Goal: Task Accomplishment & Management: Complete application form

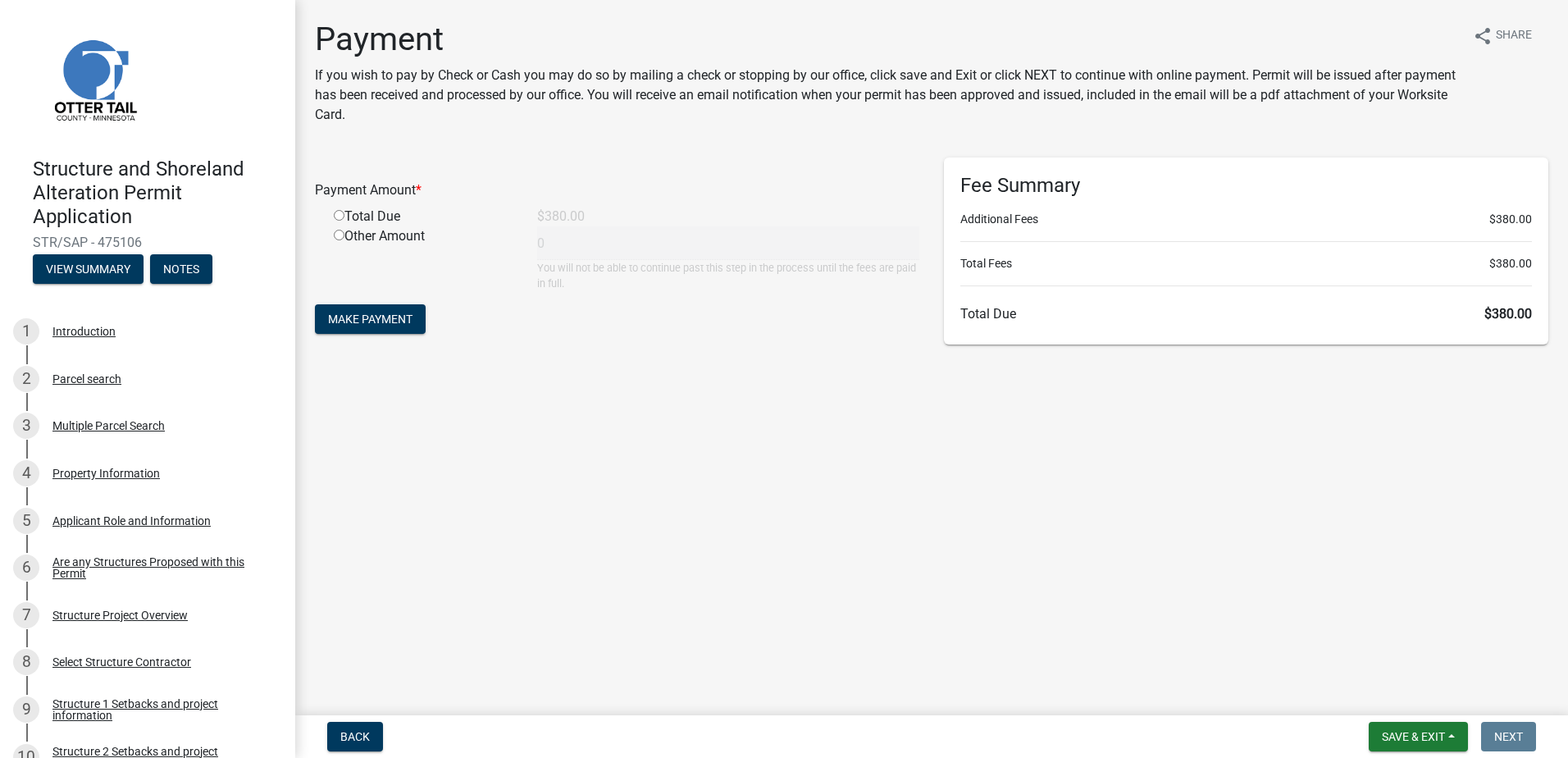
click at [340, 215] on input "radio" at bounding box center [339, 215] width 10 height 10
radio input "true"
type input "380"
click at [379, 311] on button "Make Payment" at bounding box center [370, 319] width 111 height 29
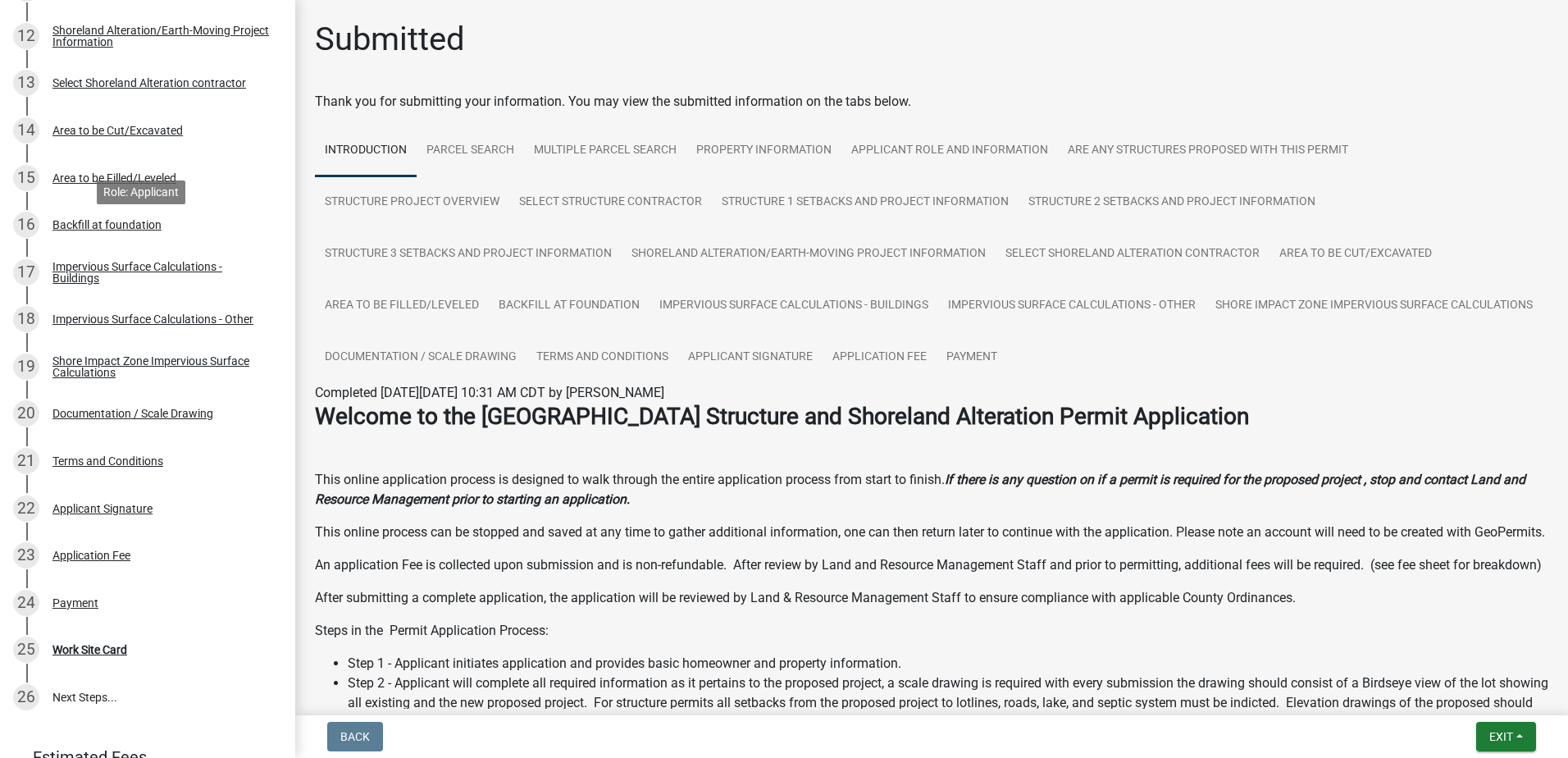
scroll to position [967, 0]
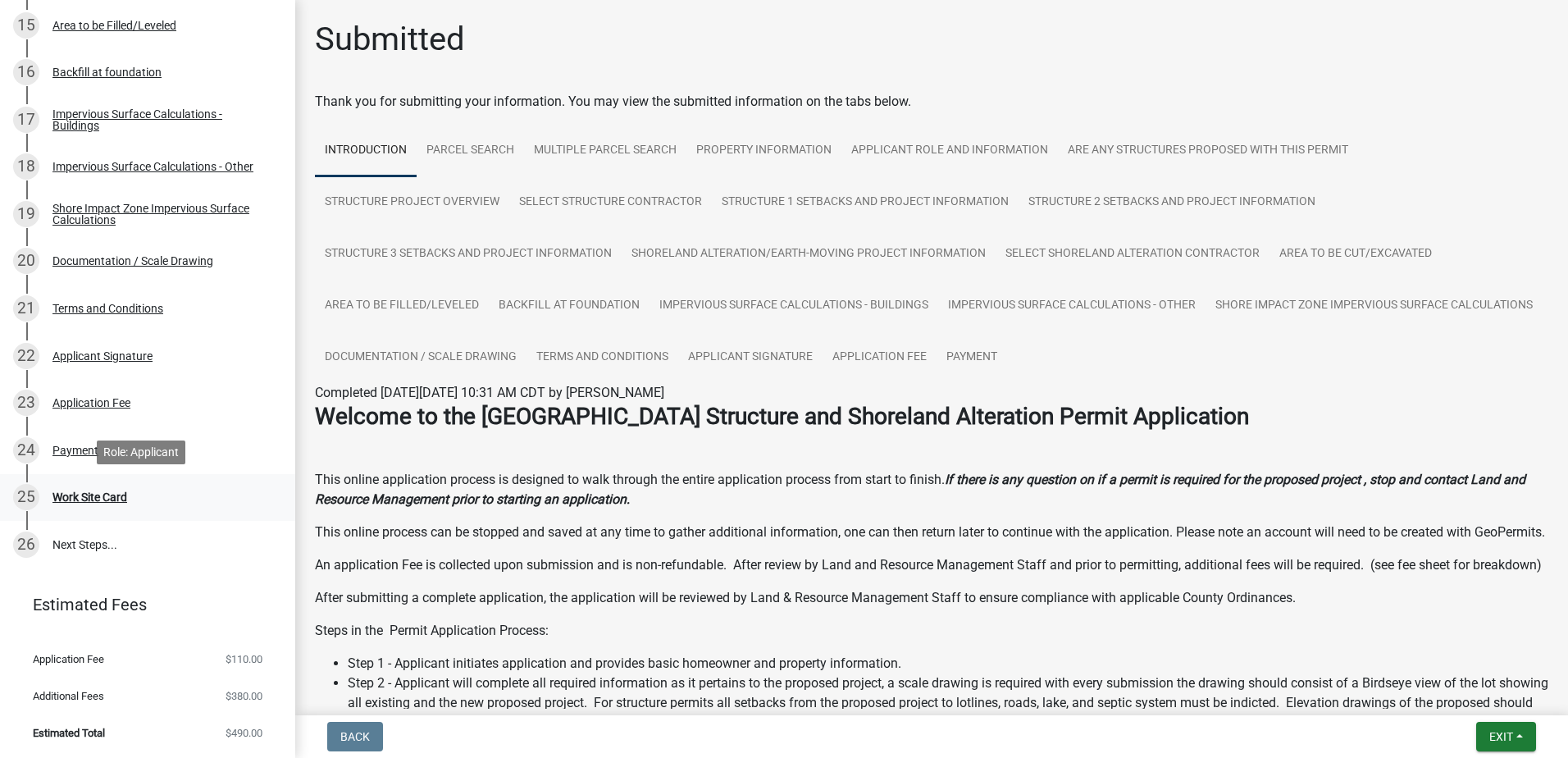
click at [117, 492] on div "Work Site Card" at bounding box center [90, 496] width 74 height 11
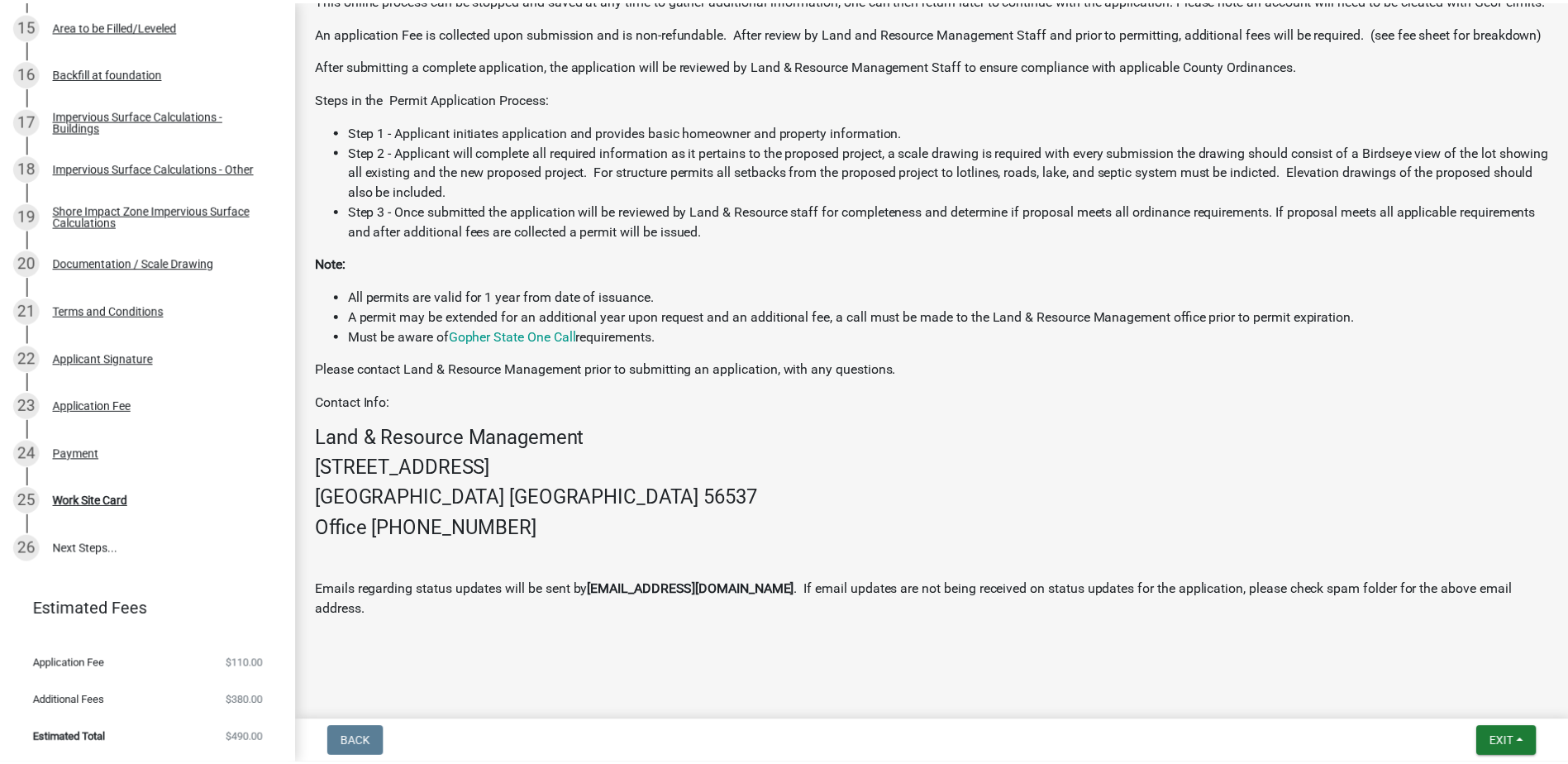
scroll to position [560, 0]
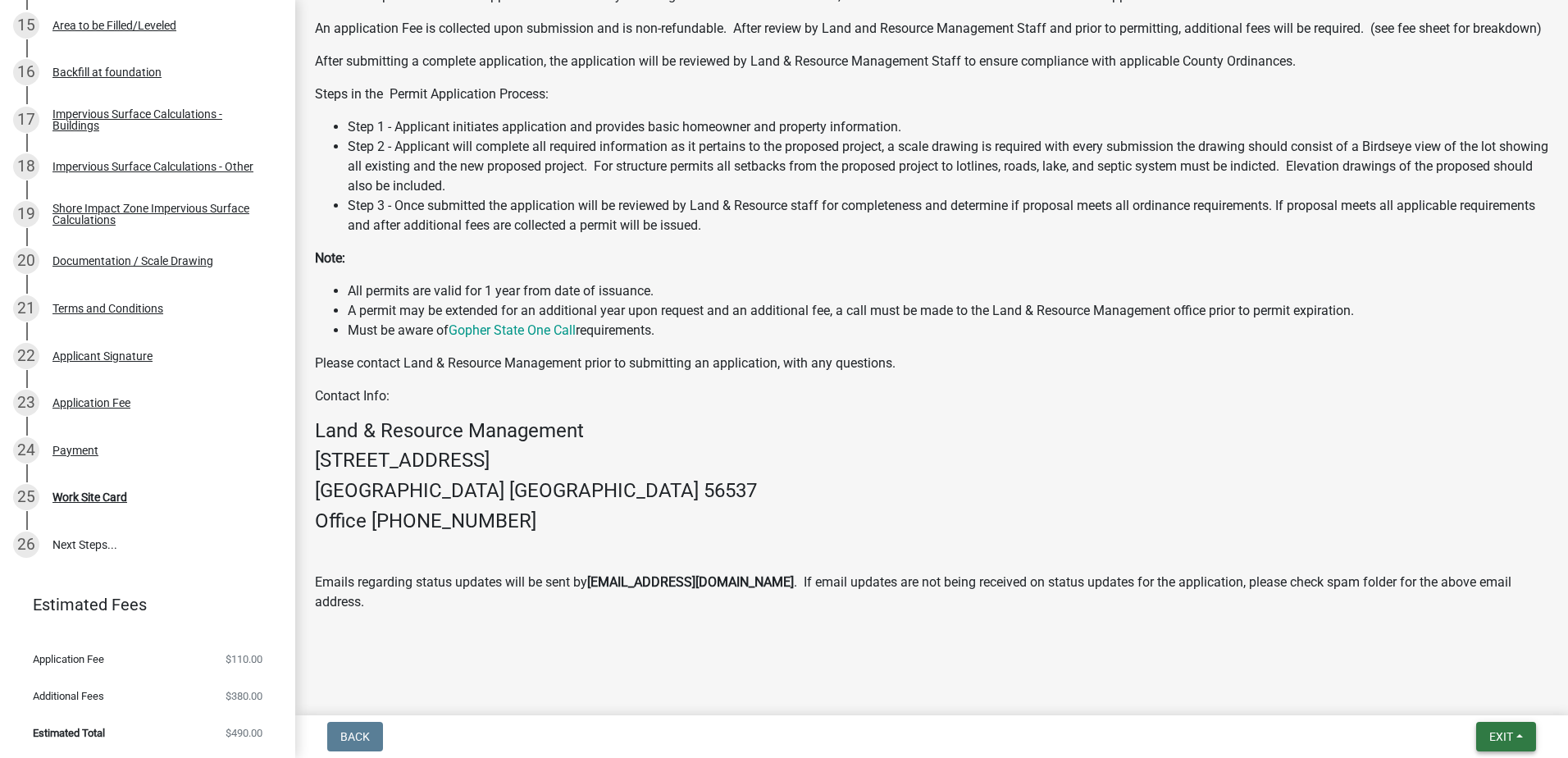
click at [1501, 733] on span "Exit" at bounding box center [1501, 736] width 24 height 13
click at [1483, 697] on button "Save & Exit" at bounding box center [1470, 694] width 131 height 40
